Goal: Navigation & Orientation: Find specific page/section

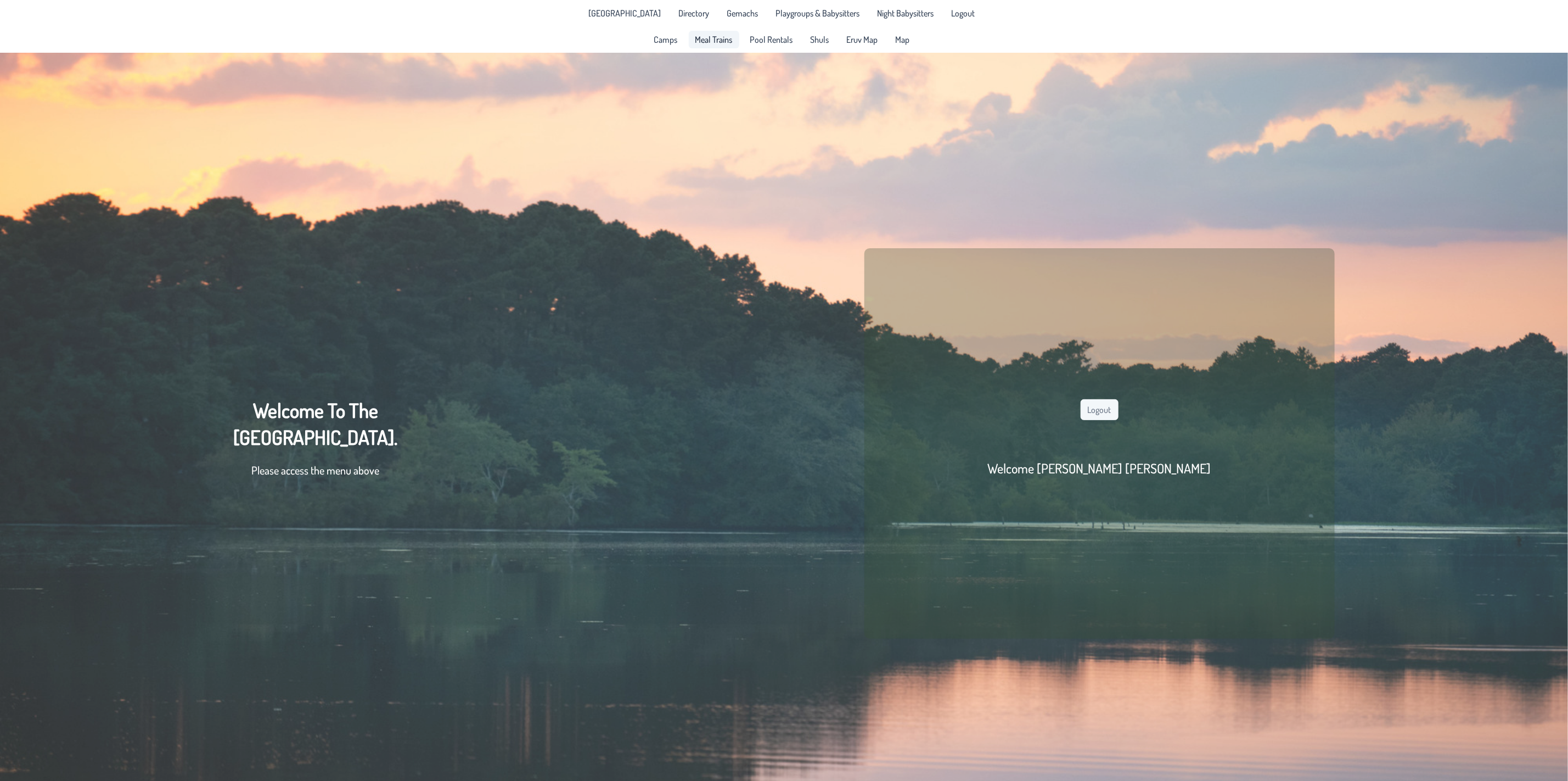
click at [710, 38] on span "Meal Trains" at bounding box center [714, 39] width 37 height 9
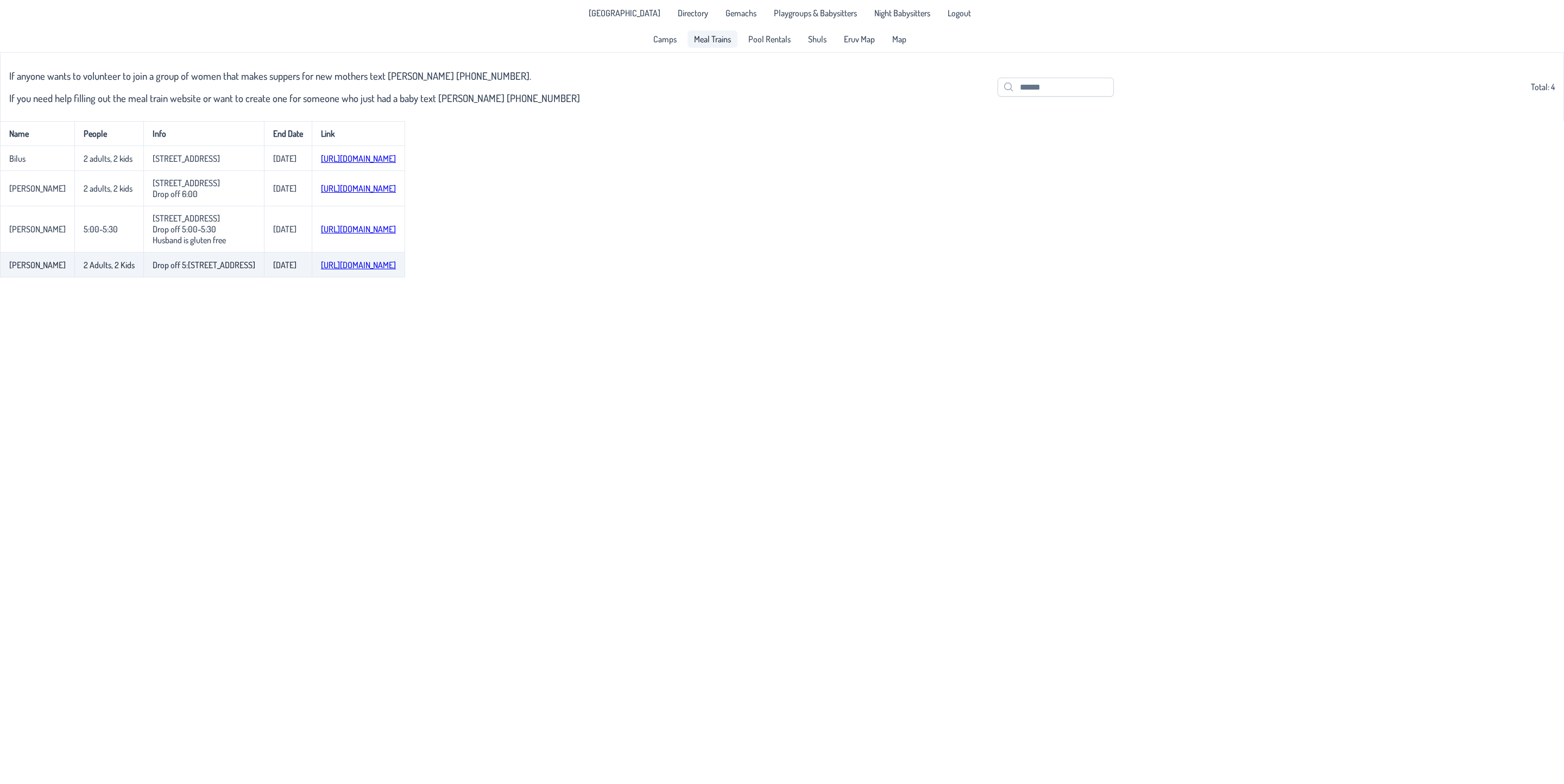
click at [396, 270] on link "[URL][DOMAIN_NAME]" at bounding box center [359, 265] width 75 height 11
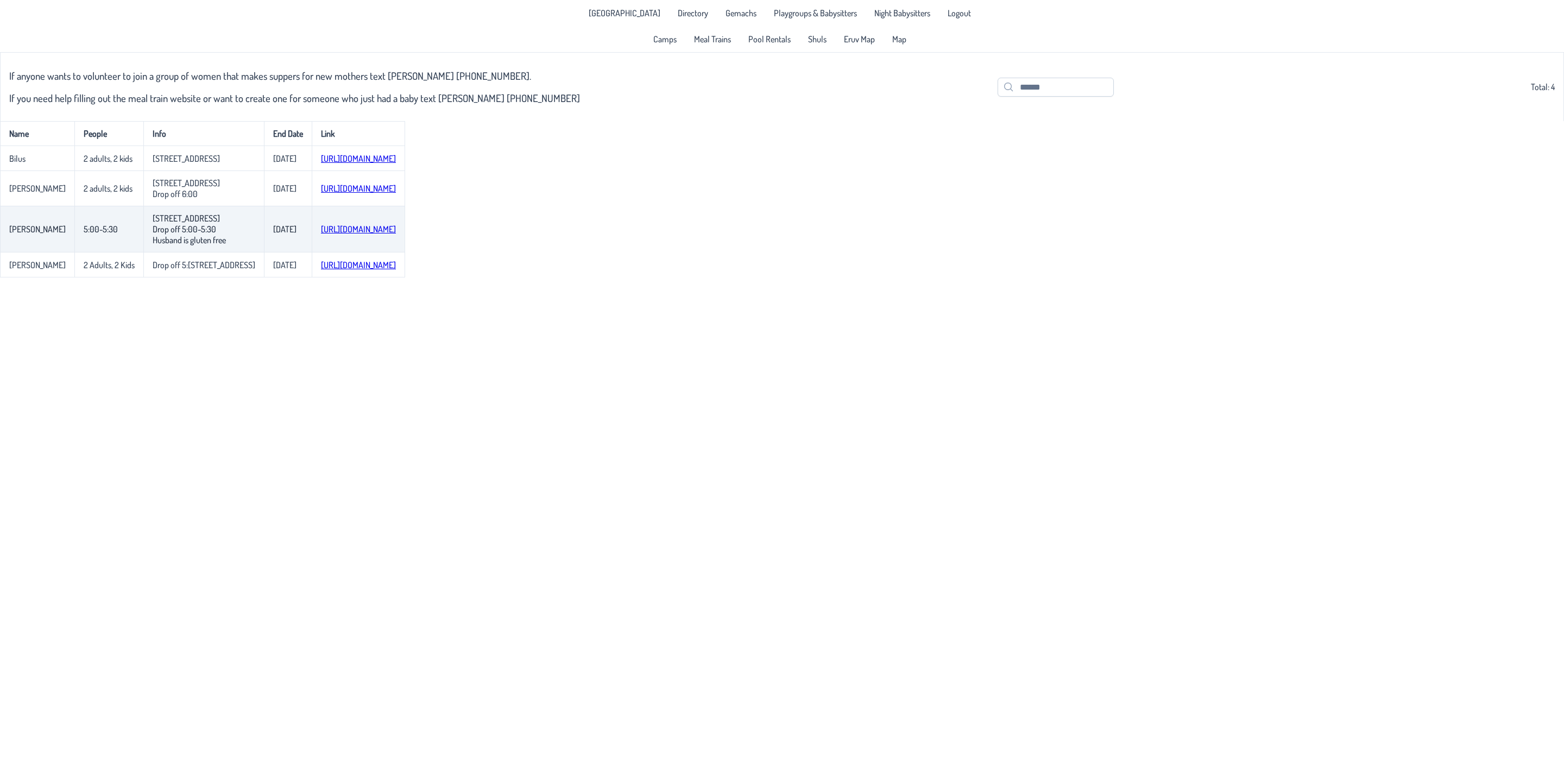
click at [342, 235] on link "[URL][DOMAIN_NAME]" at bounding box center [359, 229] width 75 height 11
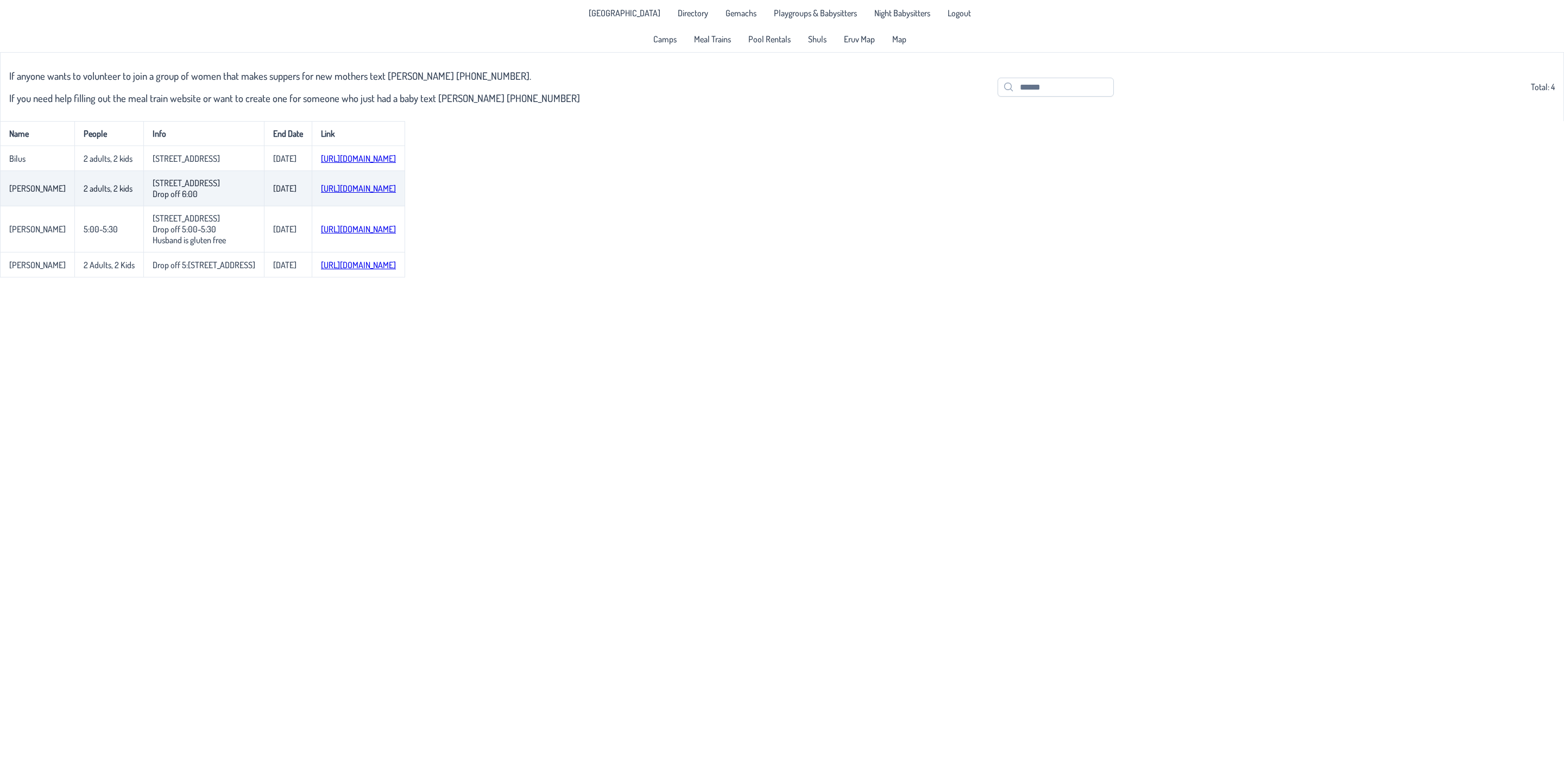
click at [396, 193] on link "[URL][DOMAIN_NAME]" at bounding box center [359, 188] width 75 height 11
click at [387, 153] on td "[URL][DOMAIN_NAME]" at bounding box center [359, 158] width 94 height 25
click at [381, 157] on link "[URL][DOMAIN_NAME]" at bounding box center [359, 159] width 75 height 11
drag, startPoint x: 204, startPoint y: 79, endPoint x: 492, endPoint y: 78, distance: 288.0
click at [492, 78] on h3 "If anyone wants to volunteer to join a group of women that makes suppers for ne…" at bounding box center [294, 76] width 570 height 12
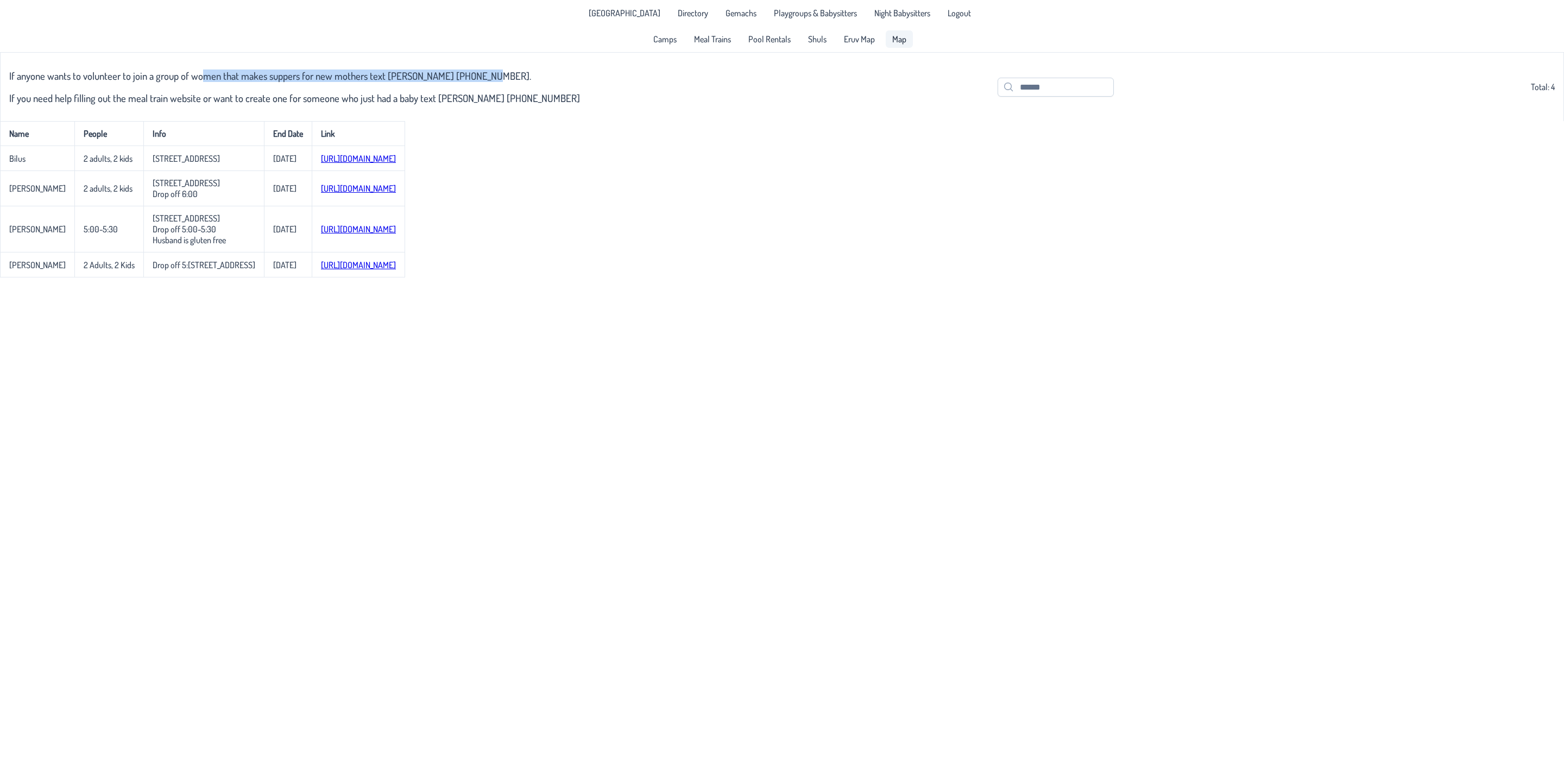
click at [905, 36] on span "Map" at bounding box center [899, 39] width 14 height 9
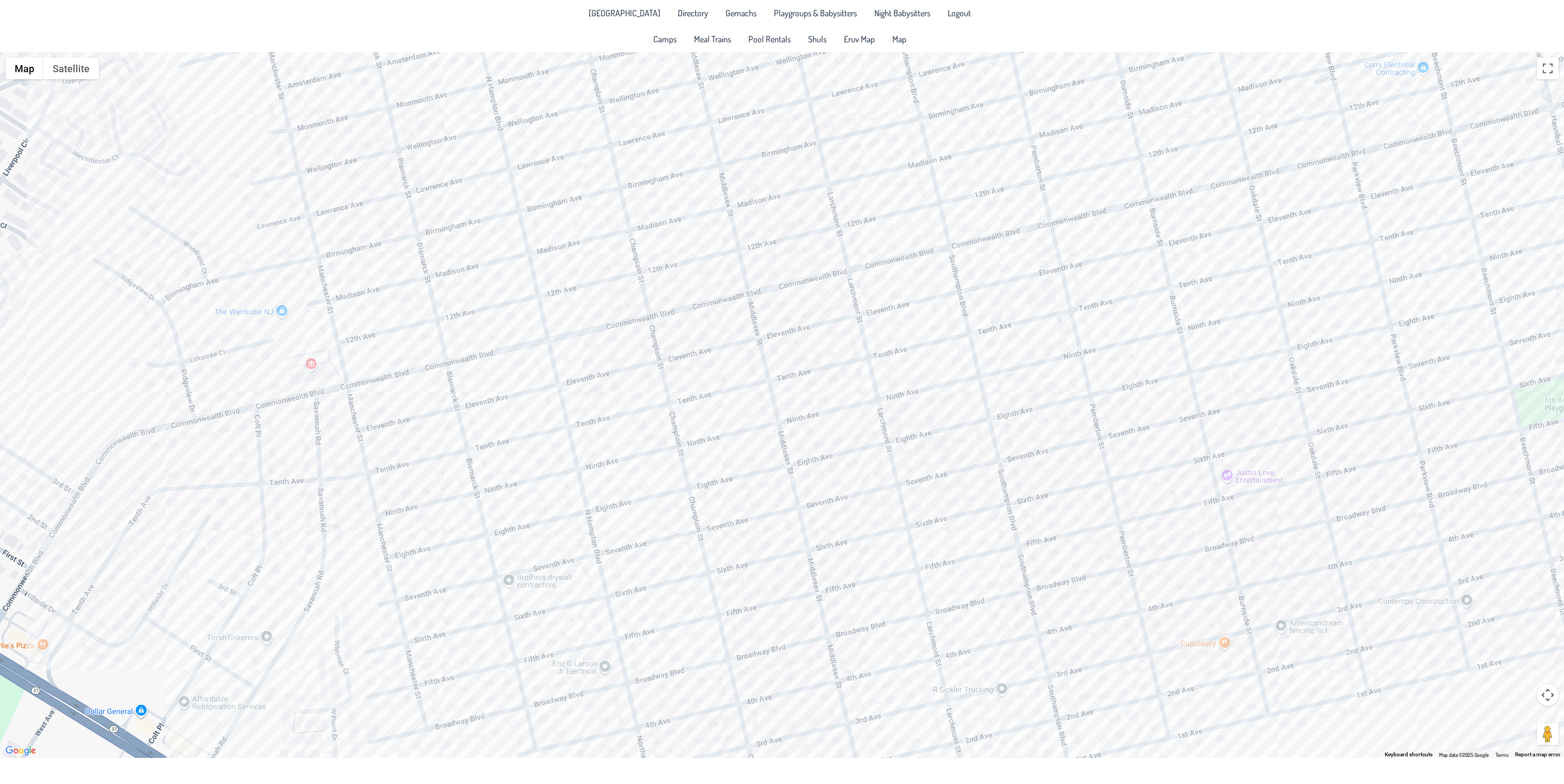
click at [241, 450] on div at bounding box center [782, 405] width 1564 height 706
click at [210, 615] on div "[PERSON_NAME] & [PERSON_NAME] [STREET_ADDRESS]" at bounding box center [782, 405] width 1564 height 706
click at [198, 618] on div "[PERSON_NAME] & [PERSON_NAME] [STREET_ADDRESS]" at bounding box center [782, 405] width 1564 height 706
click at [209, 620] on div "[PERSON_NAME] & [PERSON_NAME] [STREET_ADDRESS]" at bounding box center [782, 405] width 1564 height 706
drag, startPoint x: 1010, startPoint y: 493, endPoint x: 809, endPoint y: 504, distance: 201.3
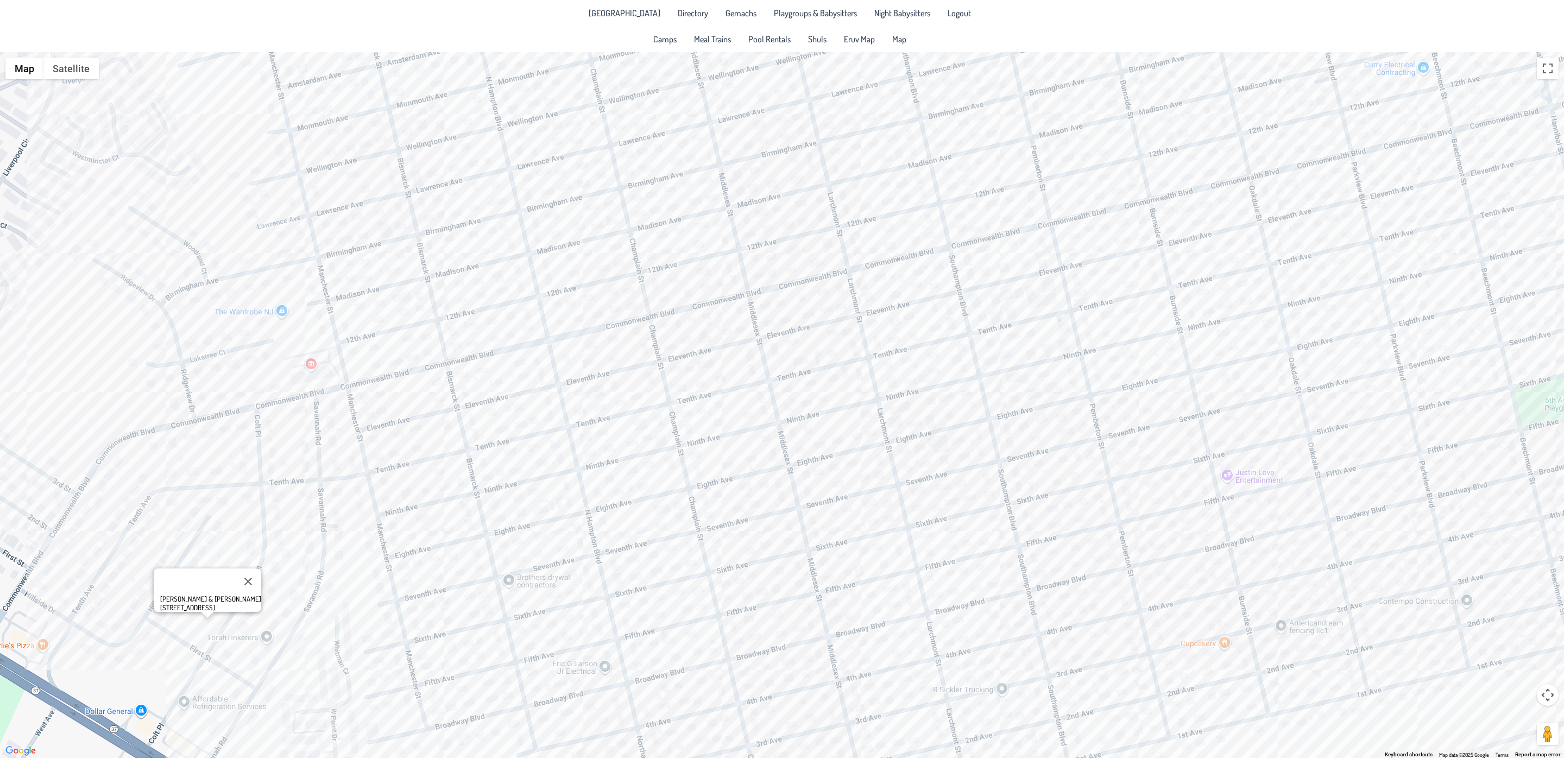
click at [809, 504] on div "[PERSON_NAME] & [PERSON_NAME] [STREET_ADDRESS]" at bounding box center [782, 405] width 1564 height 706
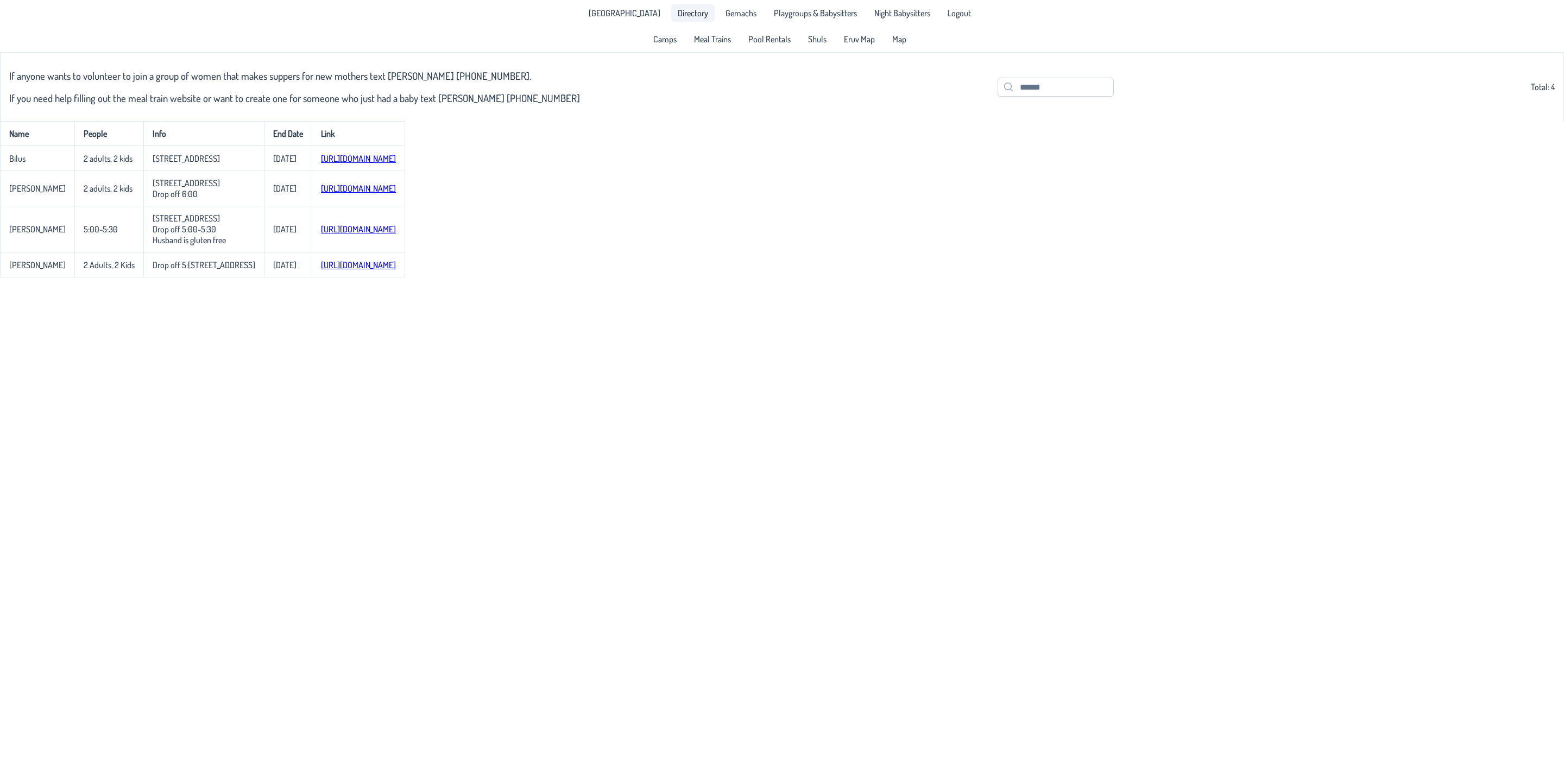
click at [678, 9] on span "Directory" at bounding box center [692, 13] width 30 height 9
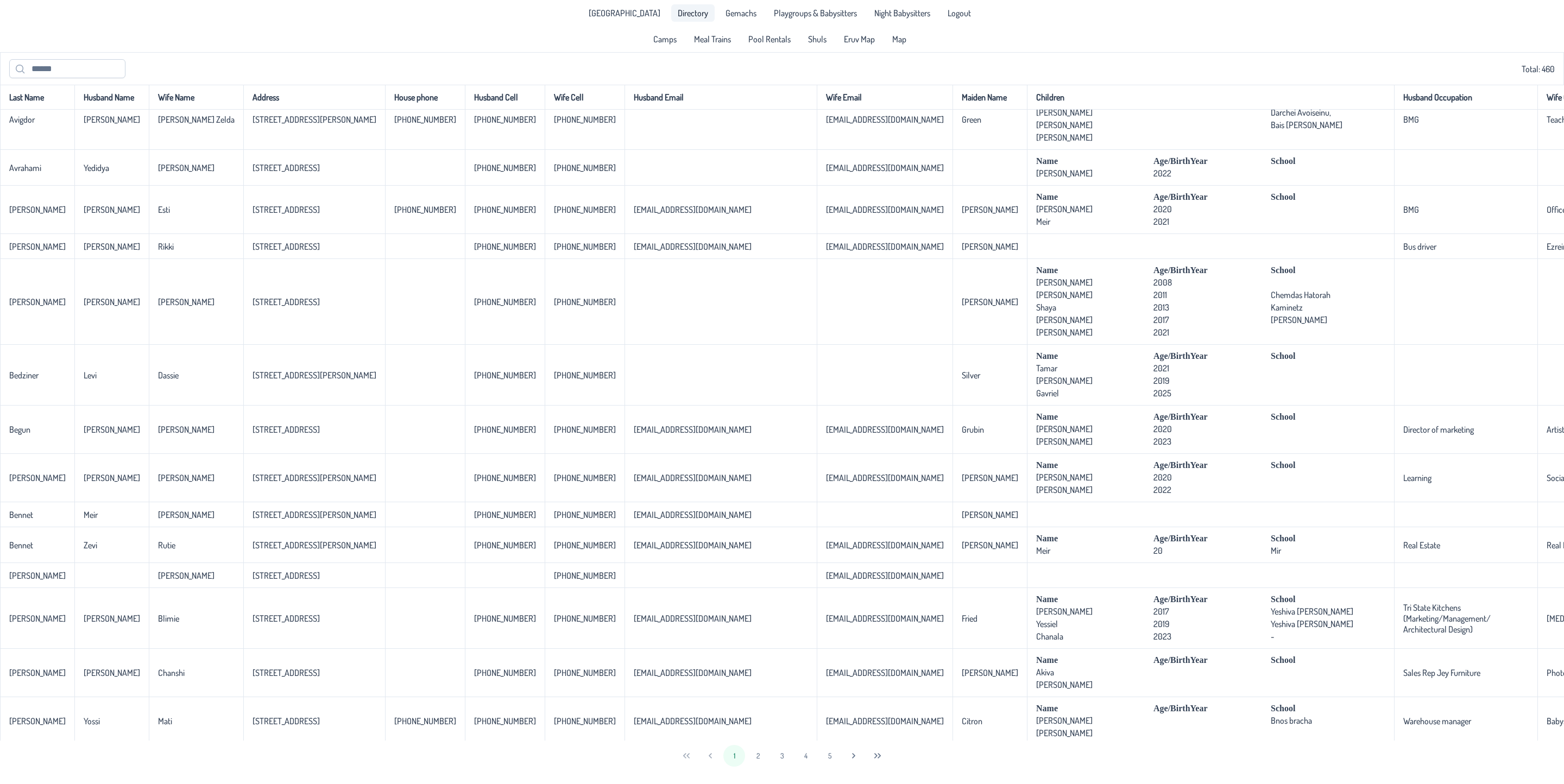
scroll to position [1140, 0]
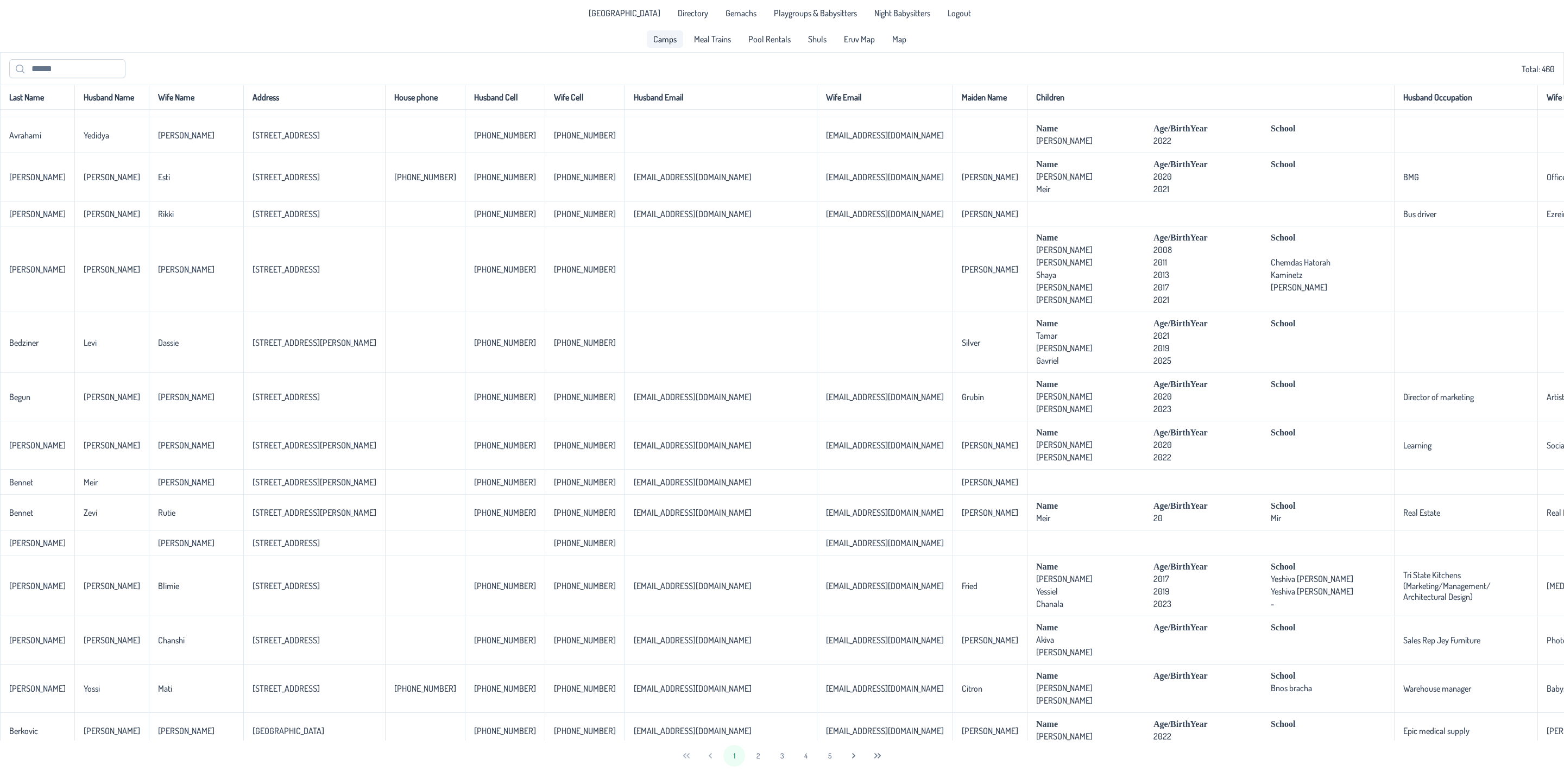
click at [673, 41] on span "Camps" at bounding box center [665, 39] width 23 height 9
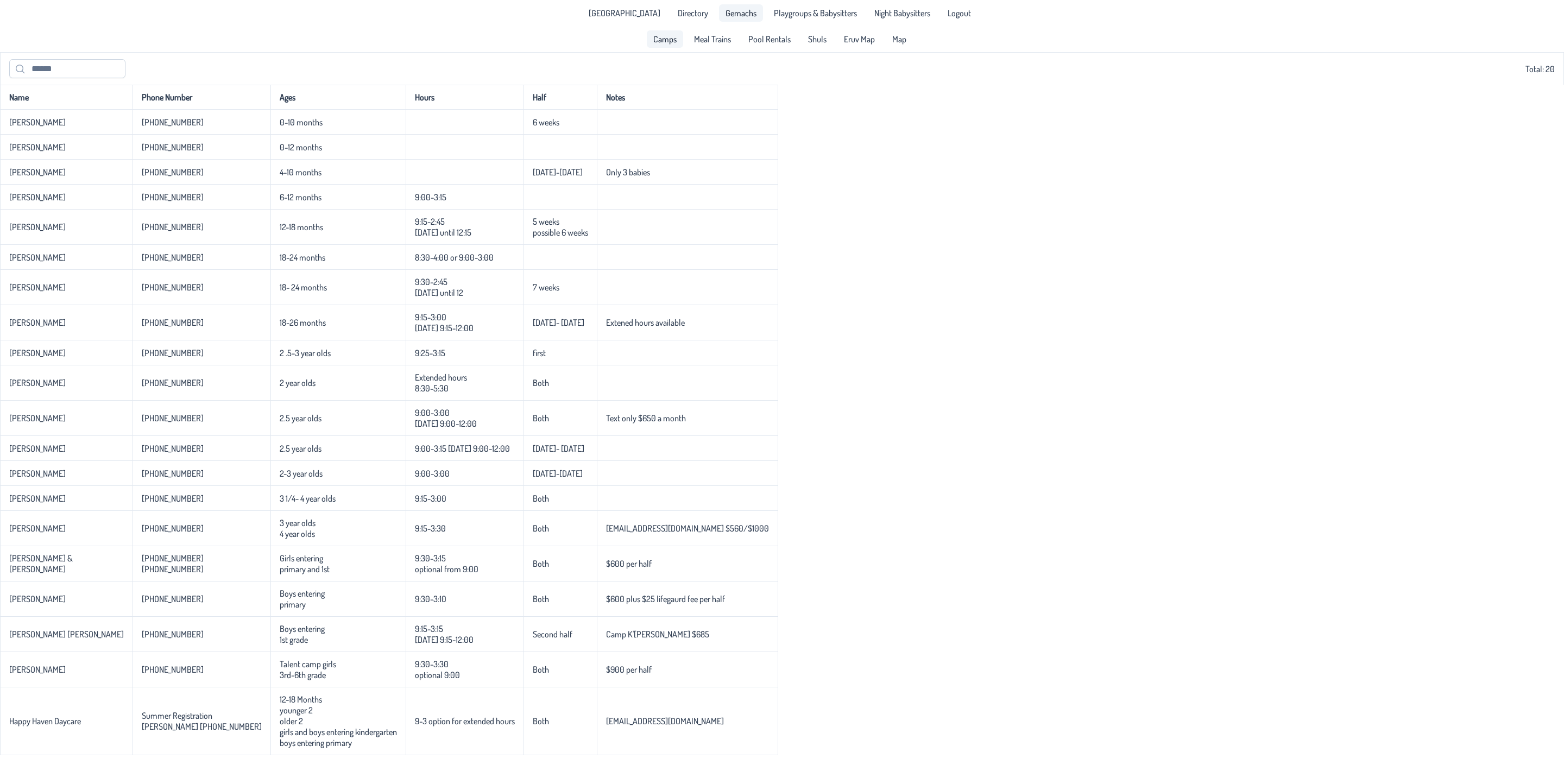
click at [721, 4] on link "Gemachs" at bounding box center [740, 13] width 44 height 17
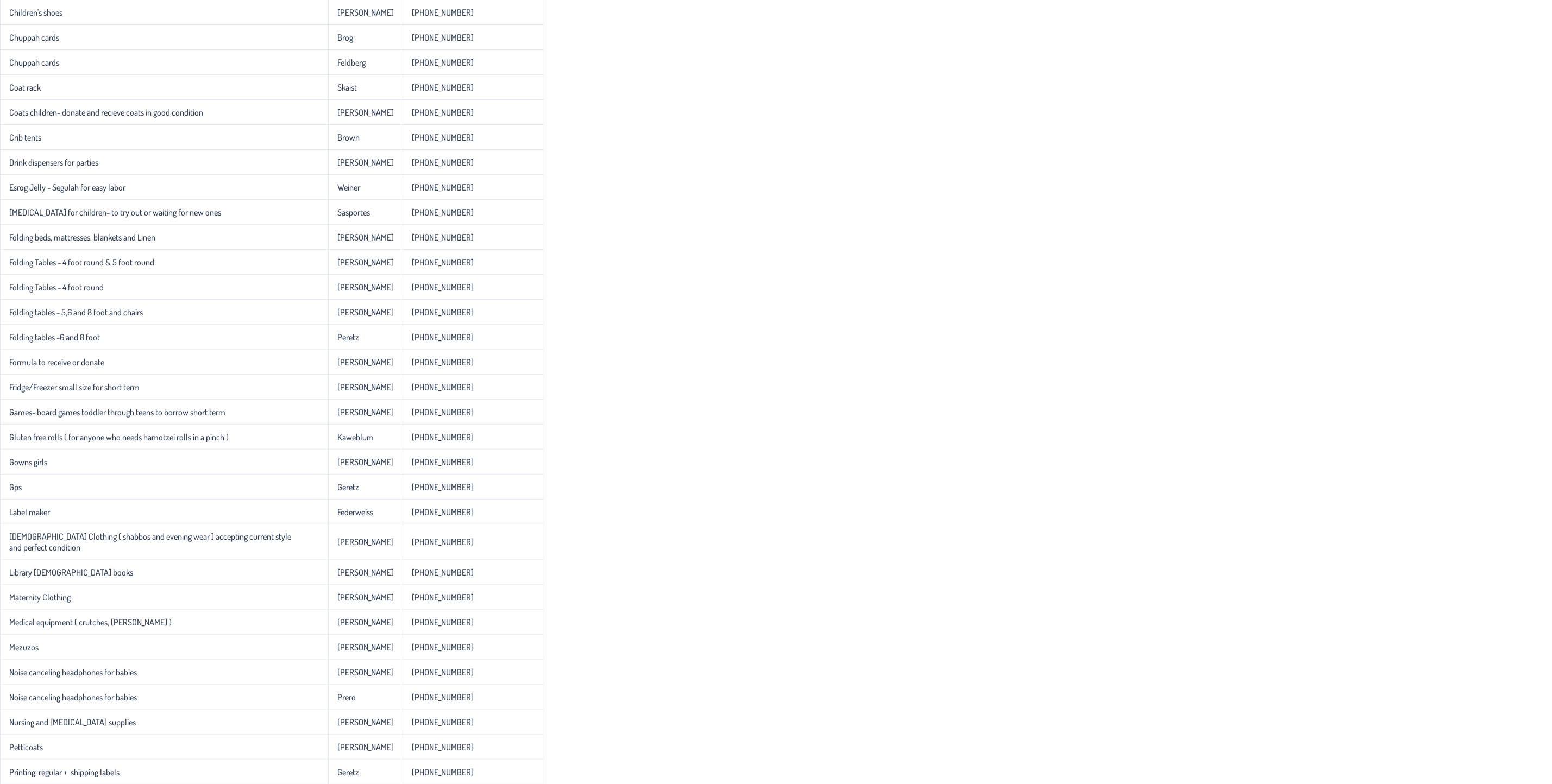
scroll to position [626, 0]
